Goal: Information Seeking & Learning: Learn about a topic

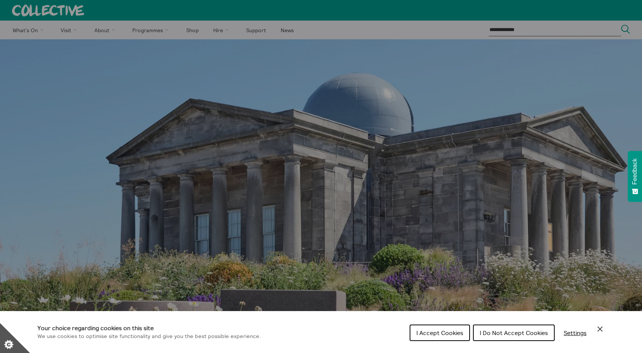
click at [498, 330] on span "I Do Not Accept Cookies" at bounding box center [514, 332] width 68 height 7
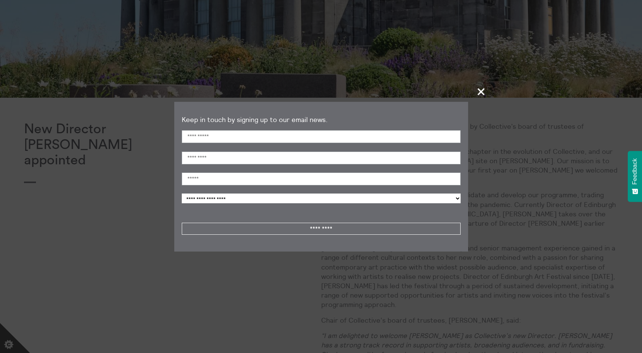
scroll to position [218, 0]
click at [480, 94] on span "+" at bounding box center [481, 92] width 22 height 22
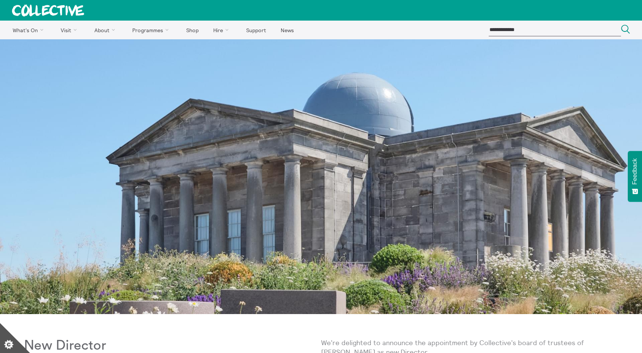
scroll to position [0, 0]
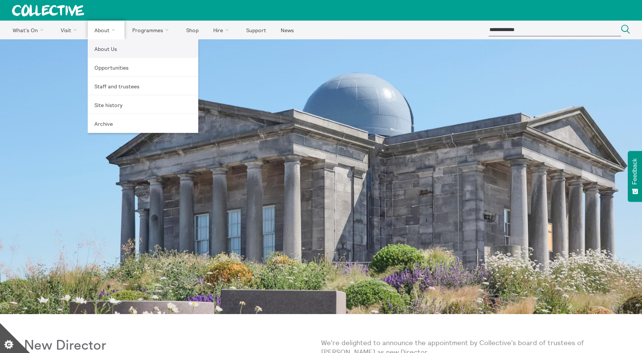
click at [103, 50] on link "About Us" at bounding box center [143, 48] width 111 height 19
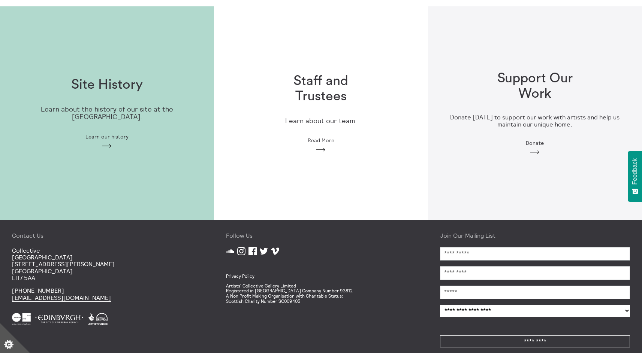
scroll to position [211, 0]
click at [124, 106] on p "Learn about the history of our site at the [GEOGRAPHIC_DATA]." at bounding box center [107, 113] width 190 height 15
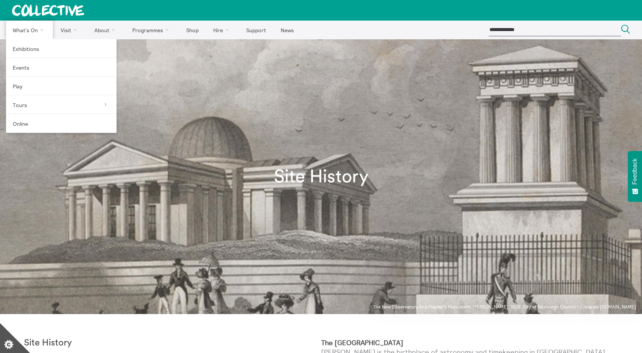
click at [20, 25] on link "What's On" at bounding box center [29, 30] width 47 height 19
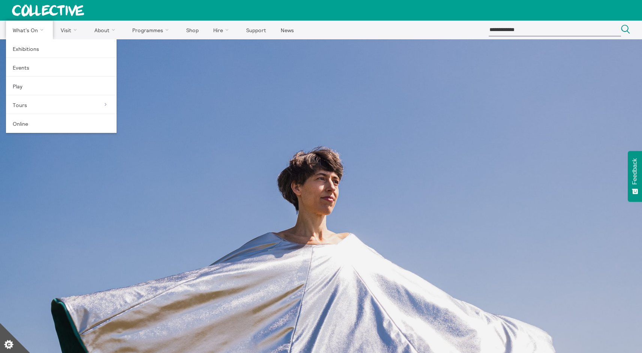
click at [26, 29] on link "What's On" at bounding box center [29, 30] width 47 height 19
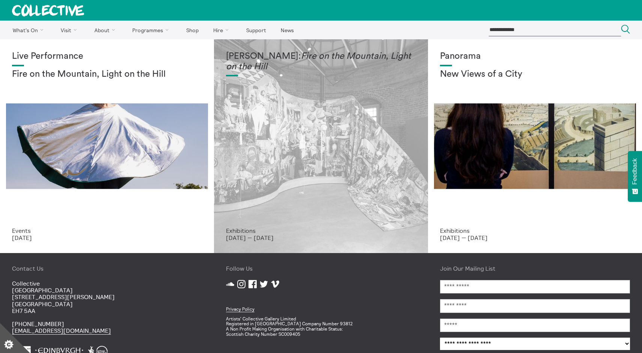
click at [329, 112] on div "[PERSON_NAME]: Fire on the Mountain, Light on the Hill" at bounding box center [321, 139] width 190 height 176
